Goal: Transaction & Acquisition: Purchase product/service

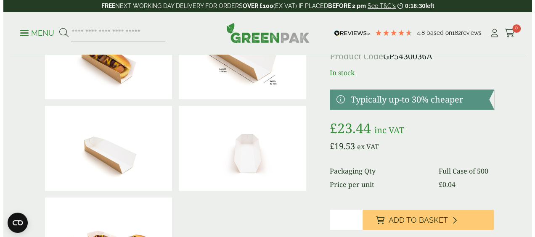
scroll to position [84, 0]
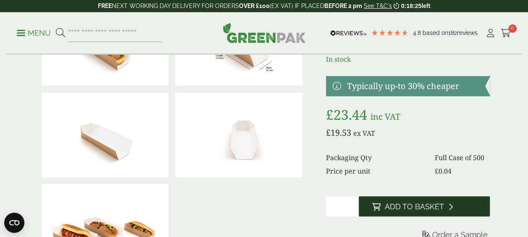
click at [424, 203] on span "Add to Basket" at bounding box center [414, 206] width 59 height 9
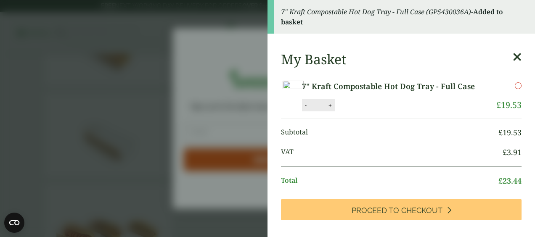
click at [512, 56] on icon at bounding box center [516, 57] width 9 height 12
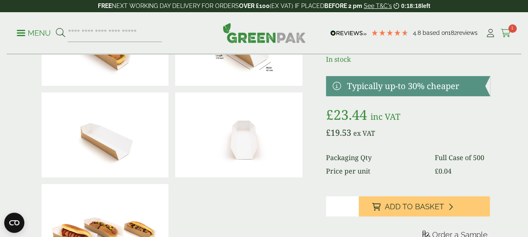
click at [516, 29] on span "1" at bounding box center [513, 28] width 8 height 8
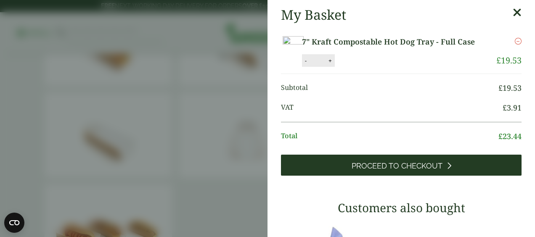
click at [403, 171] on span "Proceed to Checkout" at bounding box center [396, 165] width 91 height 9
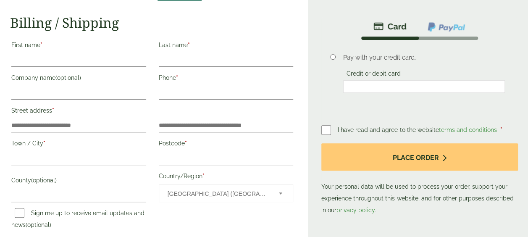
scroll to position [210, 0]
